Goal: Find contact information: Find contact information

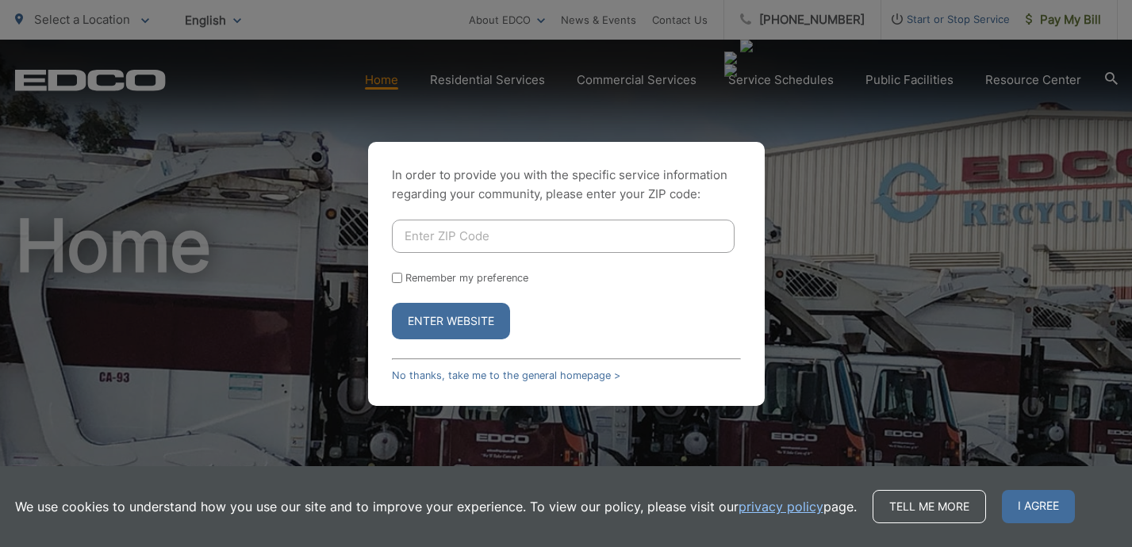
click at [829, 260] on div "In order to provide you with the specific service information regarding your co…" at bounding box center [566, 273] width 1132 height 547
click at [478, 232] on input "Enter ZIP Code" at bounding box center [563, 236] width 343 height 33
paste input "12921"
type input "12921"
click at [454, 316] on button "Enter Website" at bounding box center [451, 321] width 118 height 36
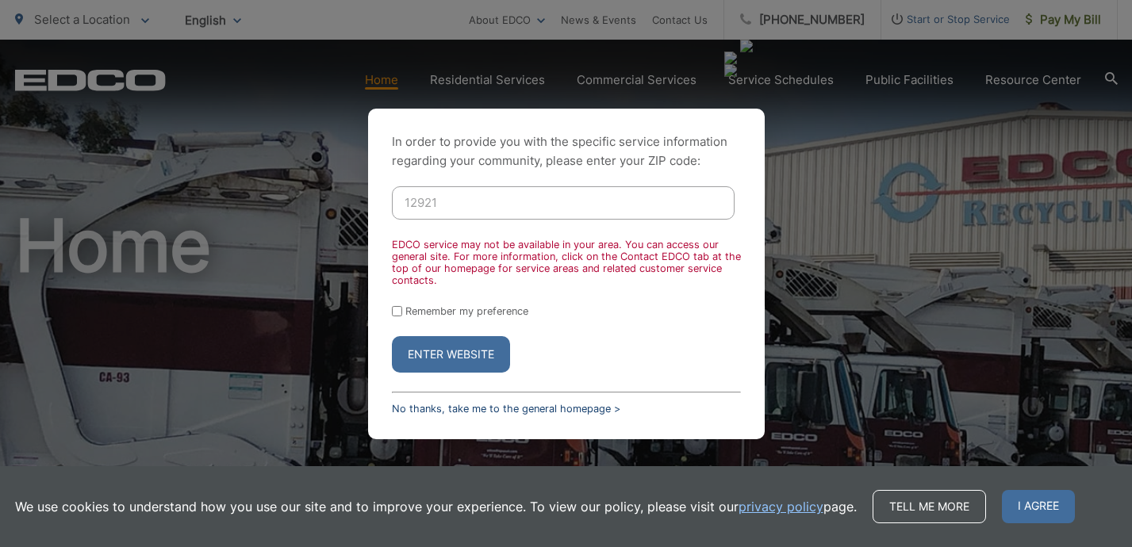
click at [581, 406] on link "No thanks, take me to the general homepage >" at bounding box center [506, 409] width 228 height 12
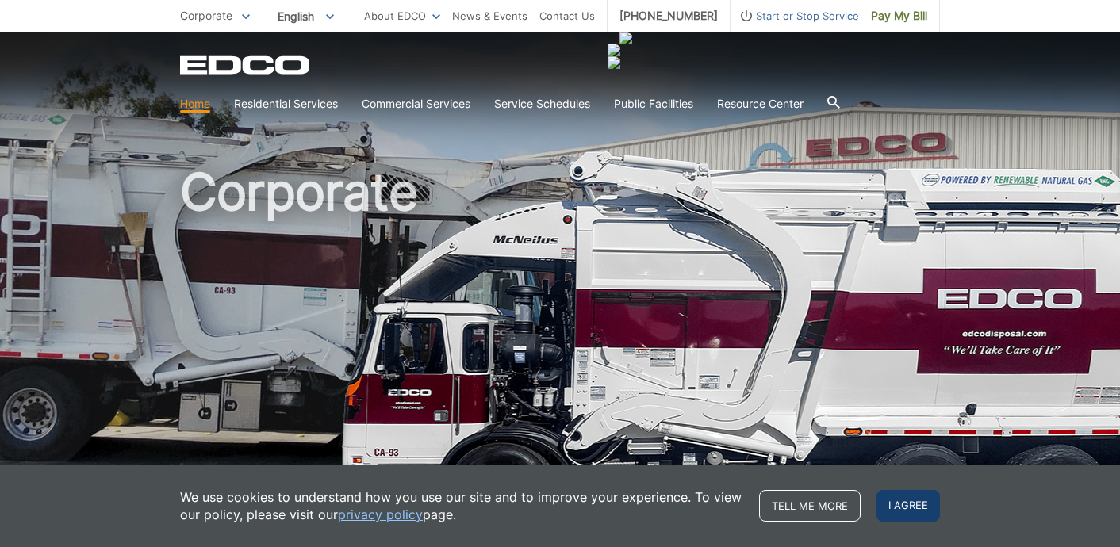
click at [940, 513] on span "I agree" at bounding box center [907, 506] width 63 height 32
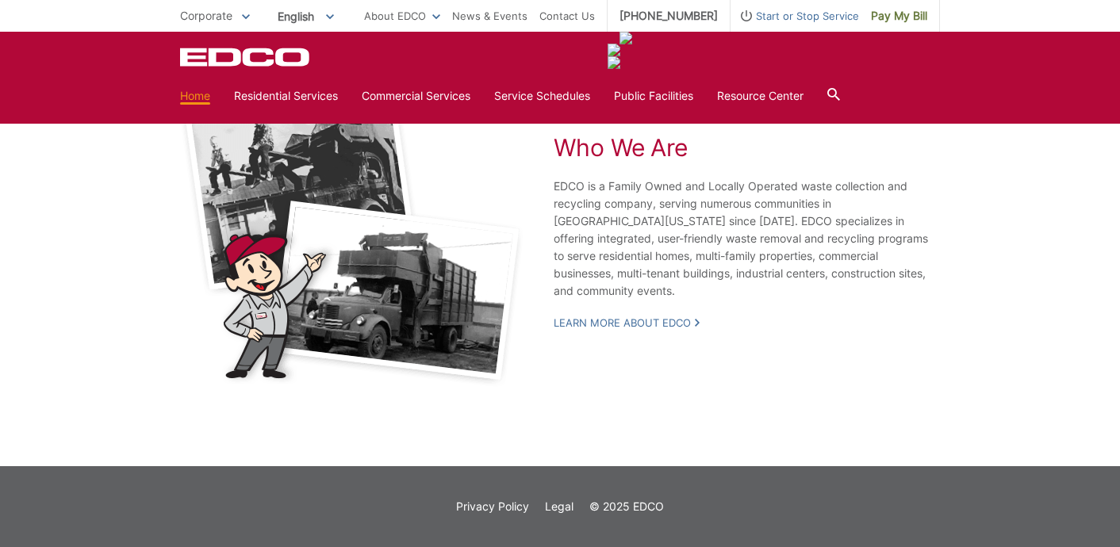
scroll to position [3368, 0]
drag, startPoint x: 687, startPoint y: 492, endPoint x: 637, endPoint y: 494, distance: 50.0
click at [637, 498] on div "Privacy Policy Legal © 2025 EDCO" at bounding box center [560, 506] width 760 height 17
copy p "EDCO"
click at [595, 25] on link "Contact Us" at bounding box center [567, 15] width 56 height 17
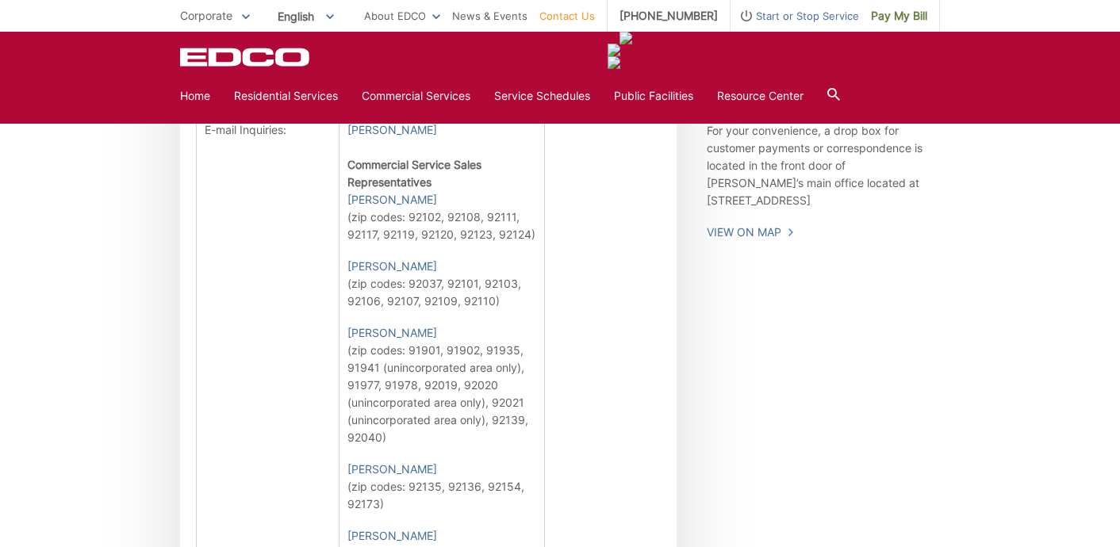
scroll to position [872, 0]
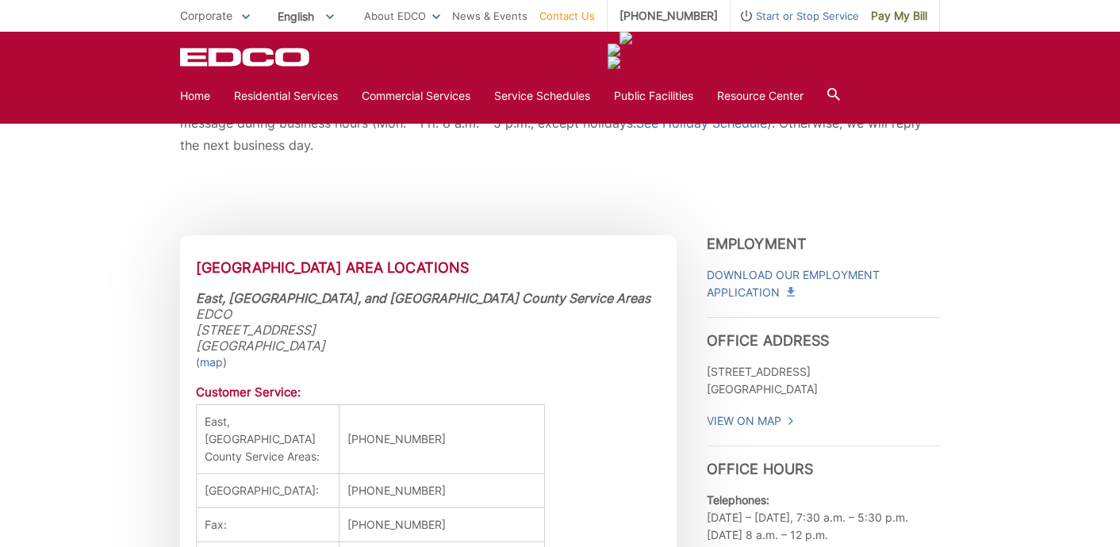
scroll to position [317, 0]
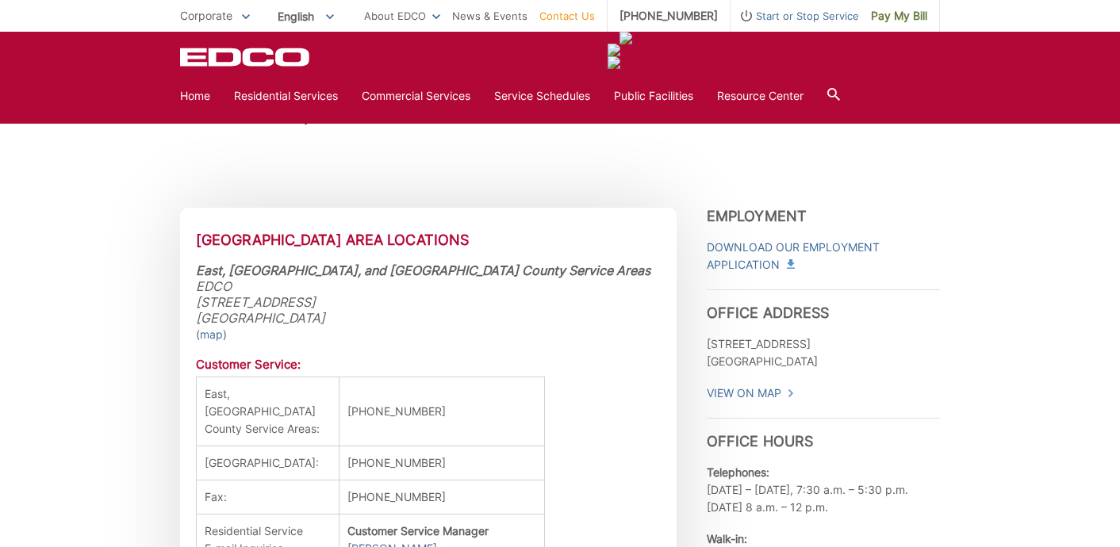
click at [180, 67] on icon "EDCO Logo" at bounding box center [246, 57] width 132 height 19
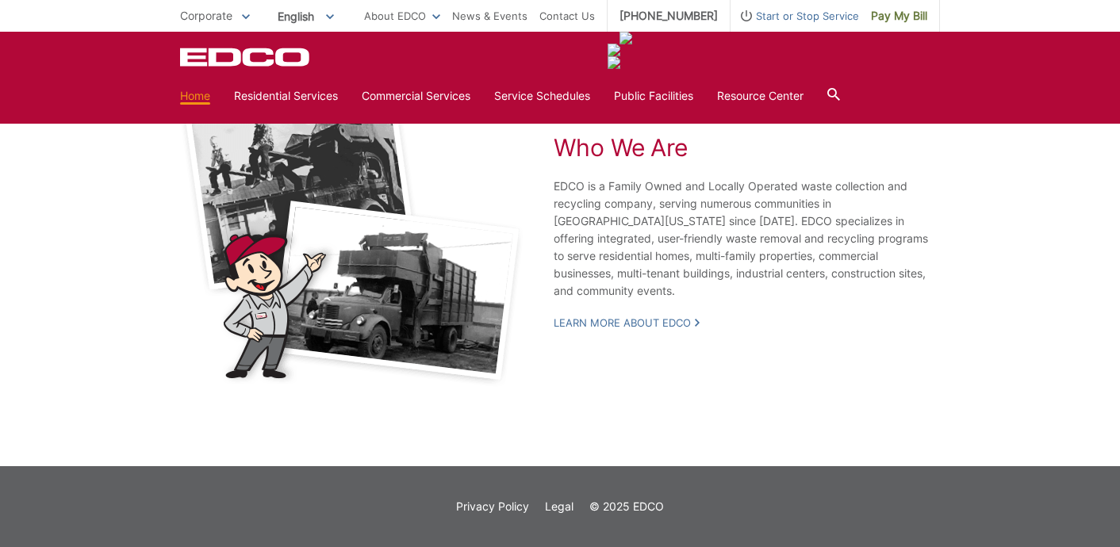
scroll to position [3368, 0]
